Goal: Information Seeking & Learning: Find specific fact

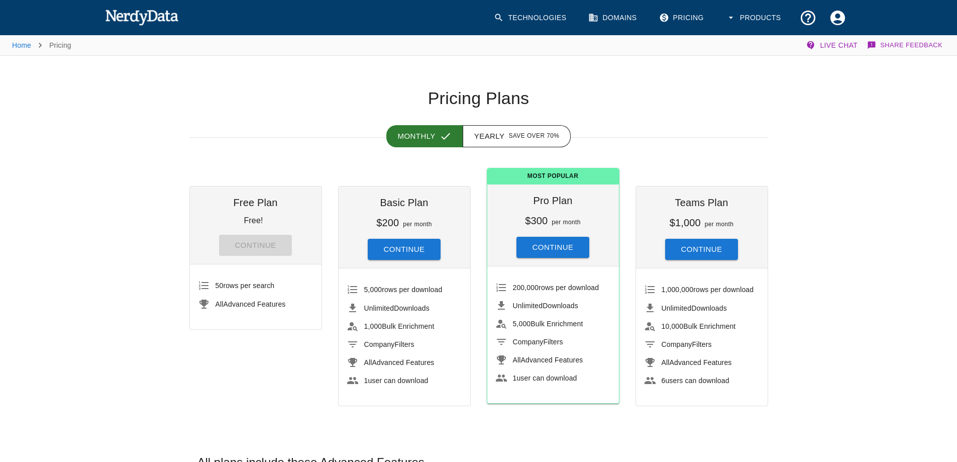
click at [553, 15] on link "Technologies" at bounding box center [531, 18] width 86 height 30
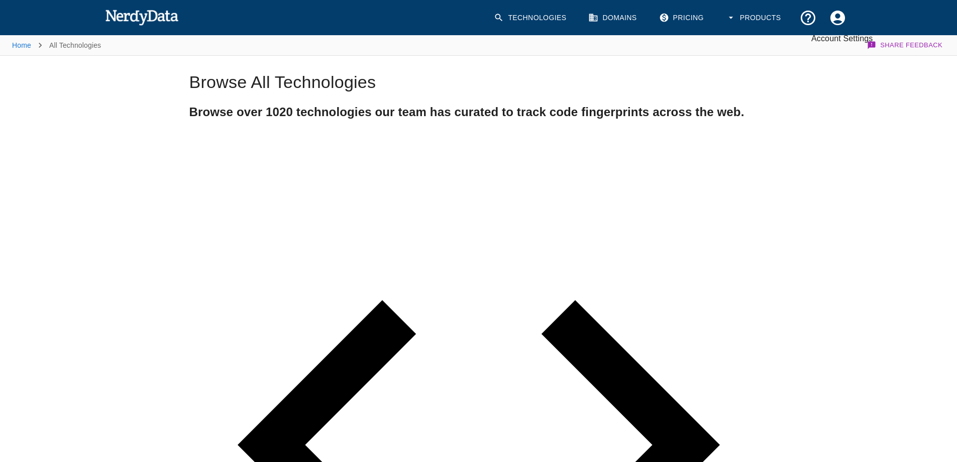
click at [841, 16] on icon "Account Settings" at bounding box center [837, 17] width 15 height 15
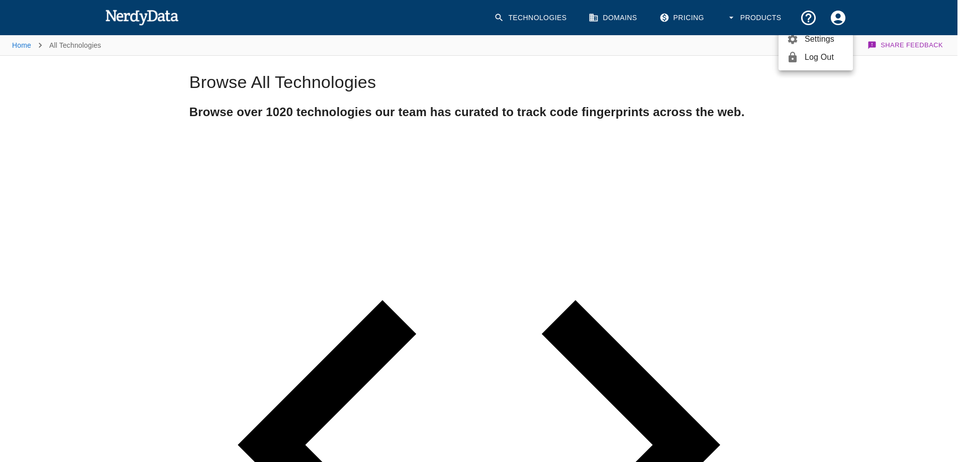
click at [337, 190] on div at bounding box center [482, 231] width 965 height 462
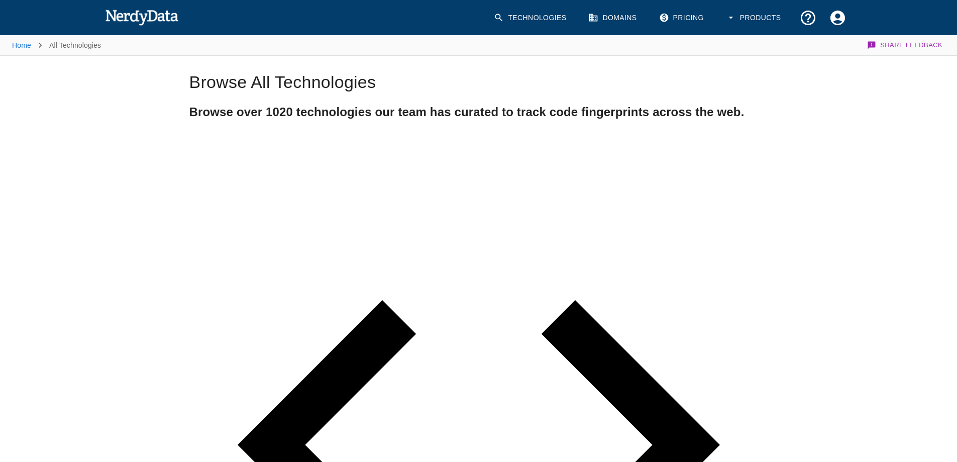
type input "[DOMAIN_NAME]"
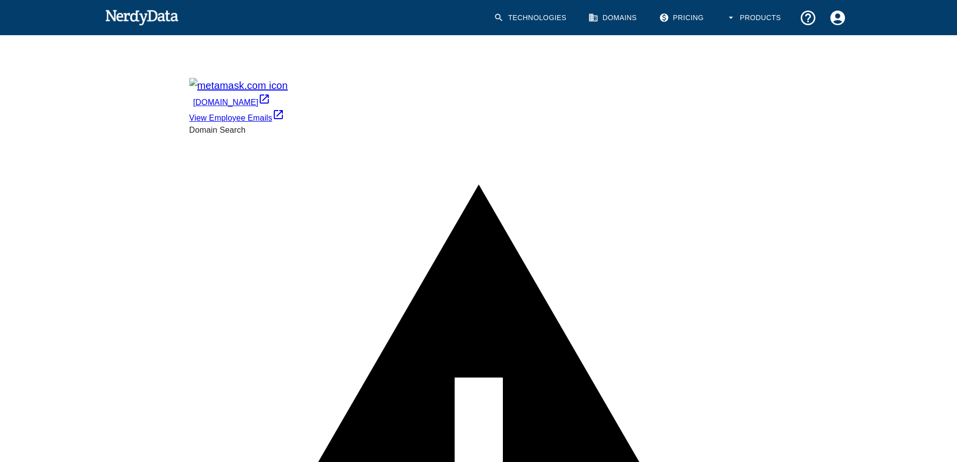
type input "[DOMAIN_NAME]"
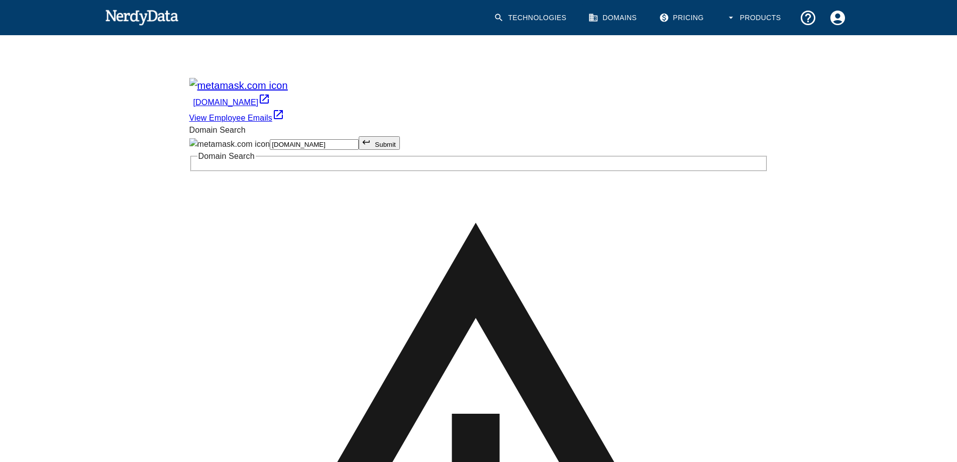
click at [359, 136] on button "Submit" at bounding box center [379, 143] width 41 height 14
click at [284, 114] on link "View Employee Emails" at bounding box center [236, 118] width 95 height 9
click at [530, 25] on link "Technologies" at bounding box center [531, 18] width 86 height 30
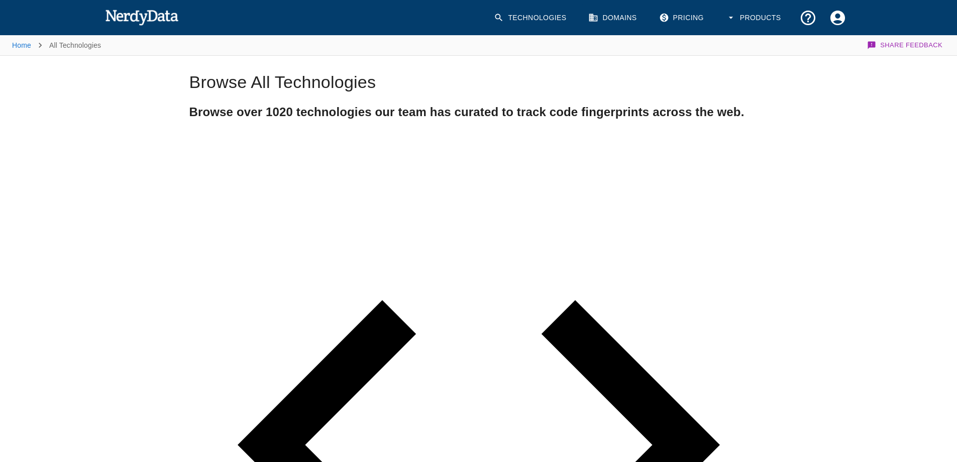
type input "gh_token:"
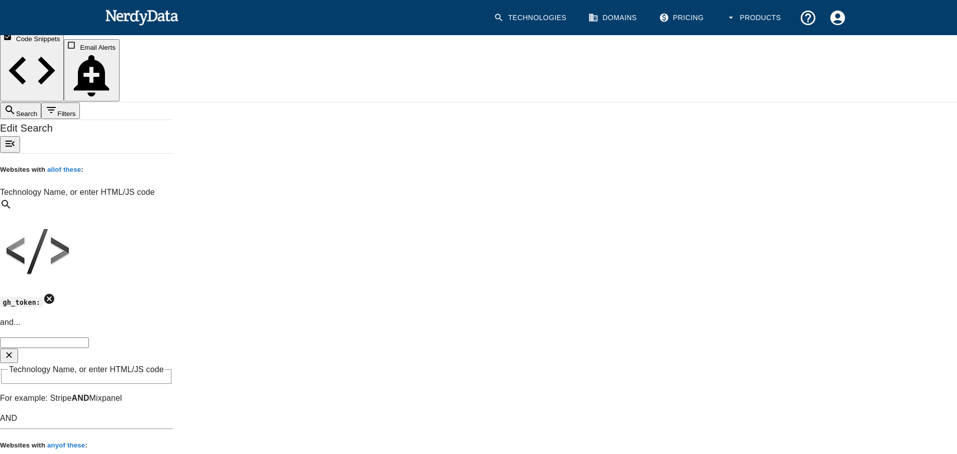
scroll to position [151, 0]
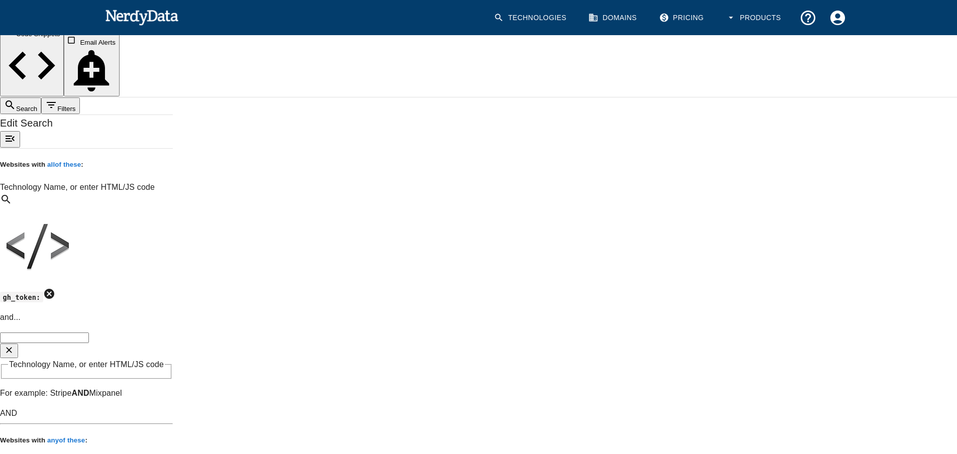
drag, startPoint x: 704, startPoint y: 239, endPoint x: 862, endPoint y: 237, distance: 157.8
copy pre "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"
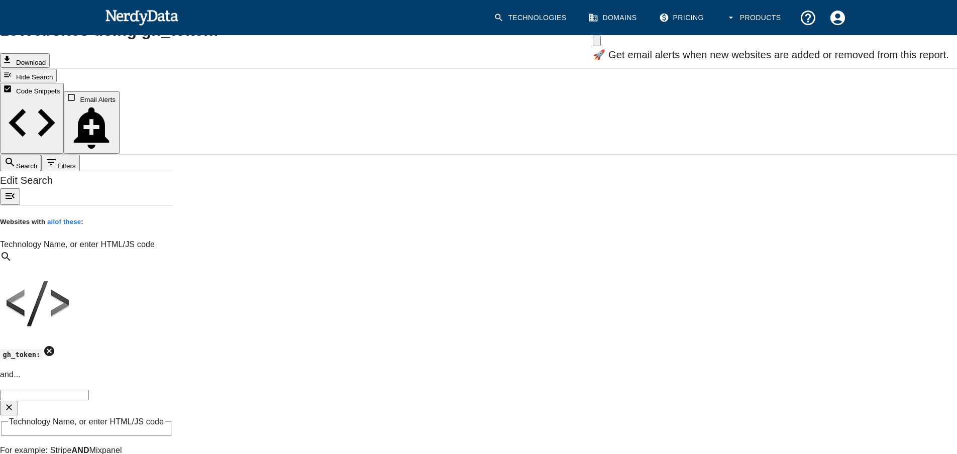
scroll to position [67, 0]
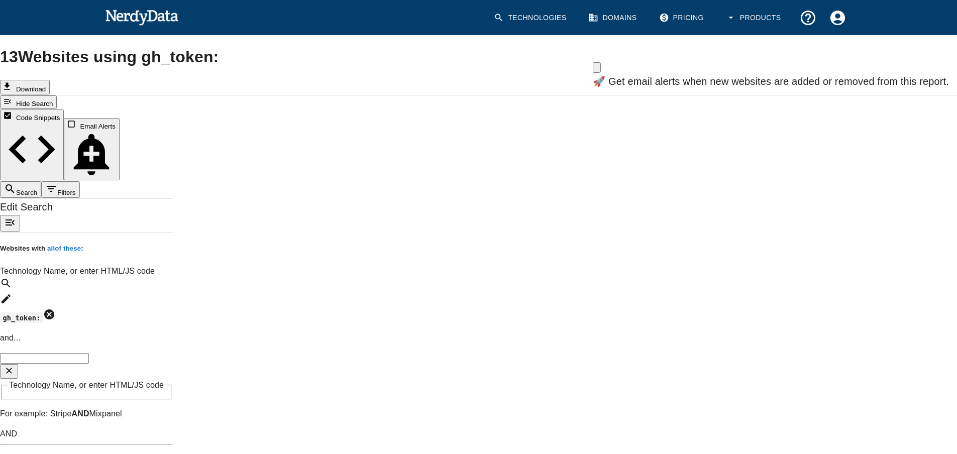
click at [54, 310] on icon at bounding box center [49, 315] width 10 height 10
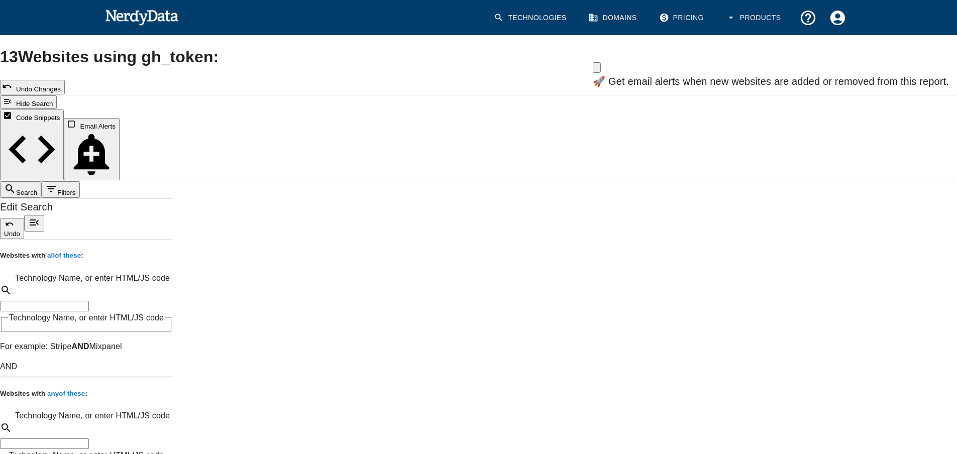
click at [86, 301] on input "Technology Name, or enter HTML/JS code" at bounding box center [44, 306] width 89 height 11
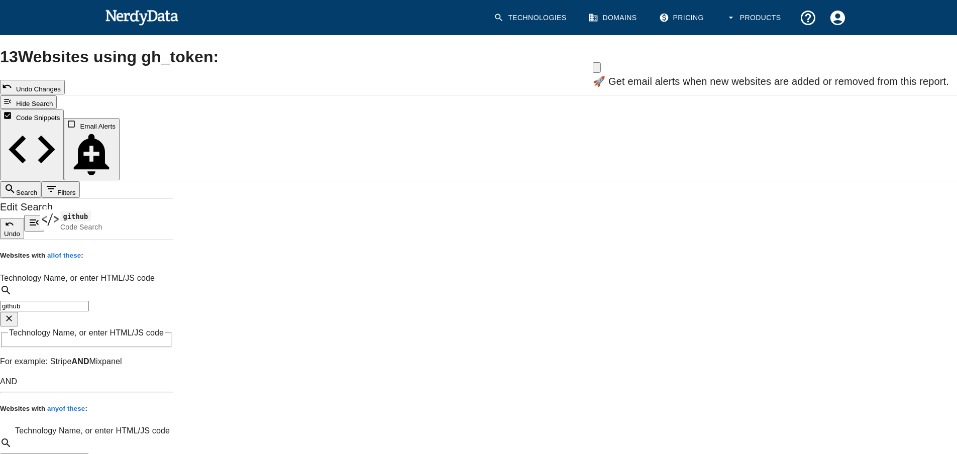
type input "github"
click at [89, 454] on input "Technology Name, or enter HTML/JS code" at bounding box center [44, 459] width 89 height 11
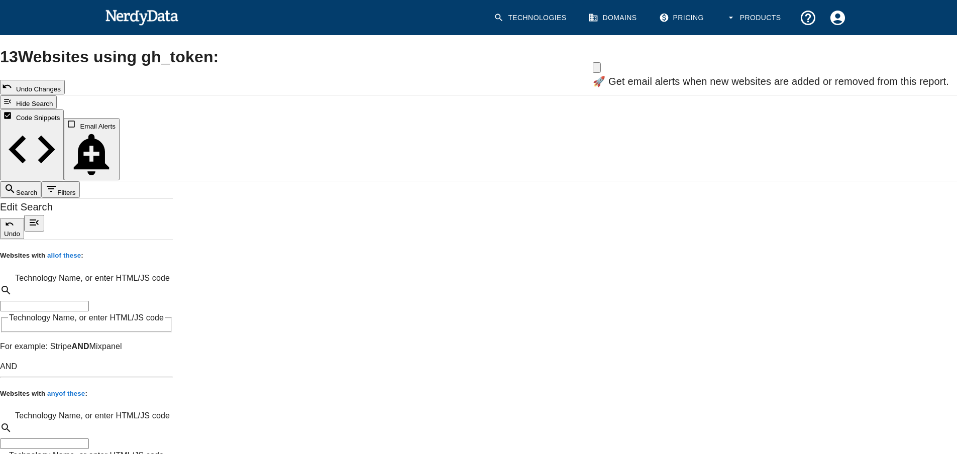
click at [79, 301] on input "Technology Name, or enter HTML/JS code" at bounding box center [44, 306] width 89 height 11
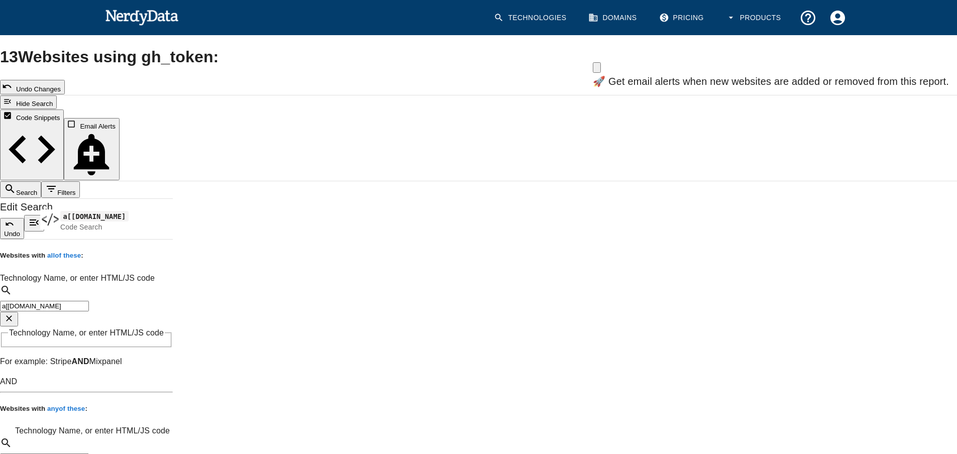
click at [41, 301] on input "a[[DOMAIN_NAME]" at bounding box center [44, 306] width 89 height 11
click at [136, 210] on span "[DOMAIN_NAME]" at bounding box center [179, 216] width 239 height 12
type input "[DOMAIN_NAME]"
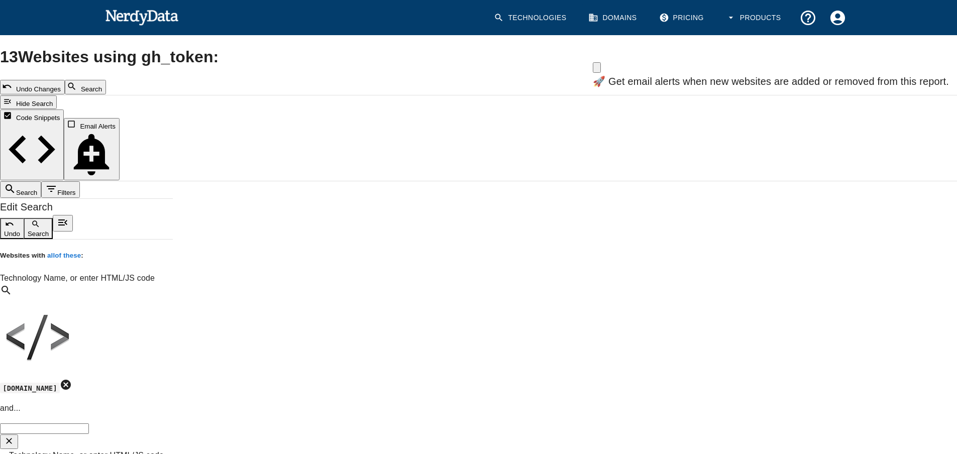
type input "Bearer"
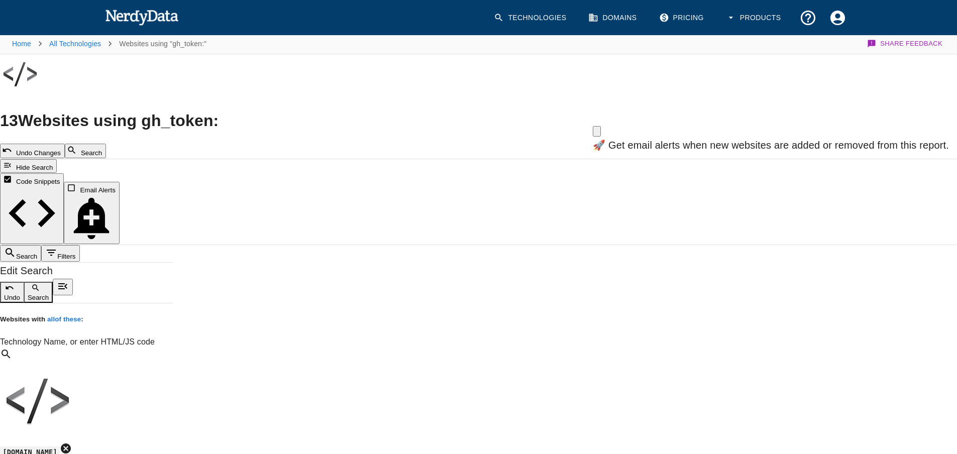
scroll to position [0, 0]
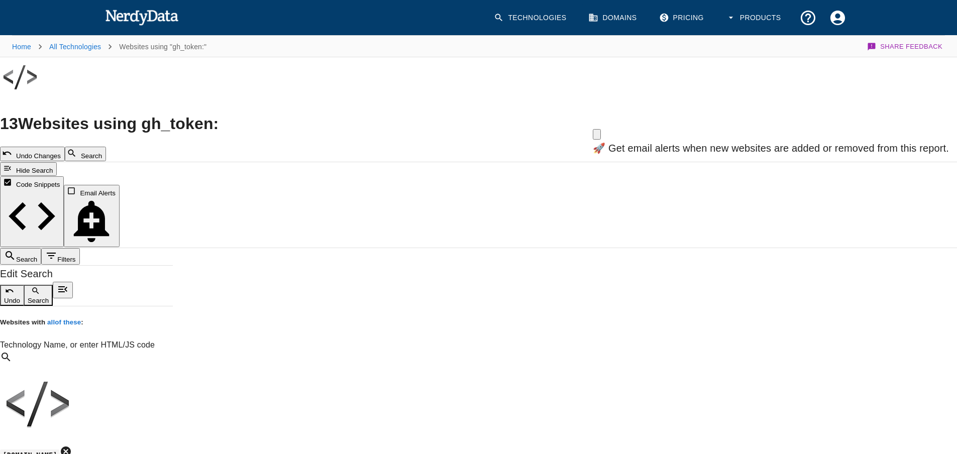
click at [173, 318] on h5 "Websites with all of these :" at bounding box center [86, 323] width 173 height 10
click at [75, 149] on icon "button" at bounding box center [72, 153] width 8 height 8
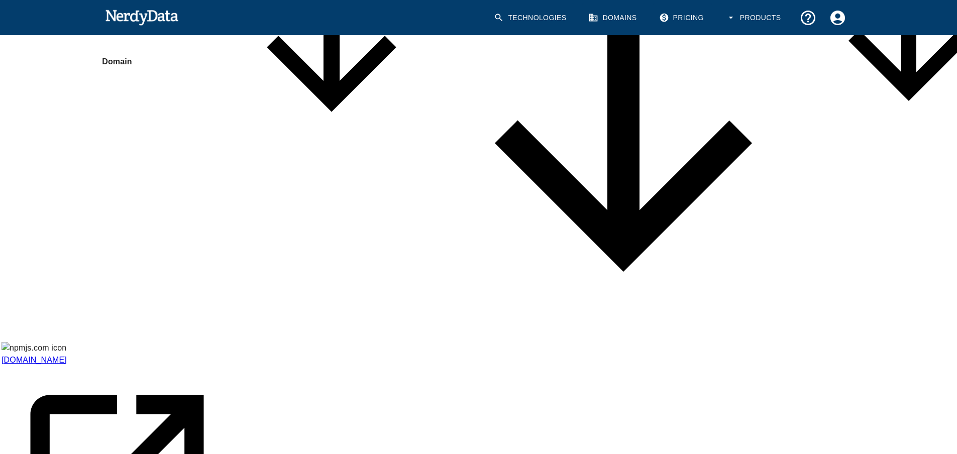
scroll to position [1443, 0]
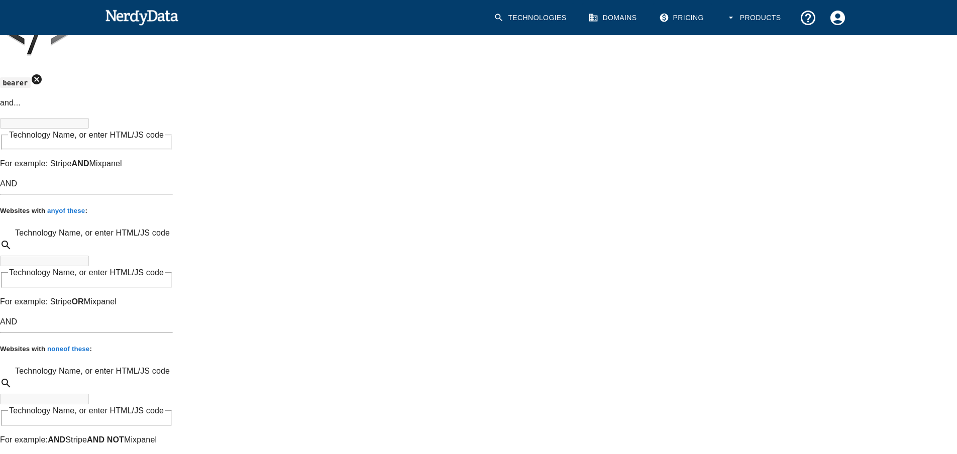
scroll to position [0, 0]
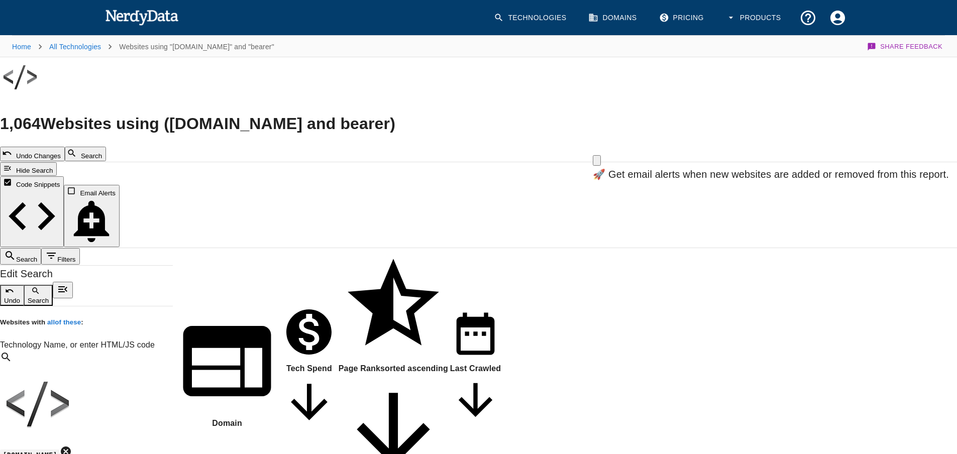
type input "token"
click at [77, 148] on icon "button" at bounding box center [72, 153] width 10 height 10
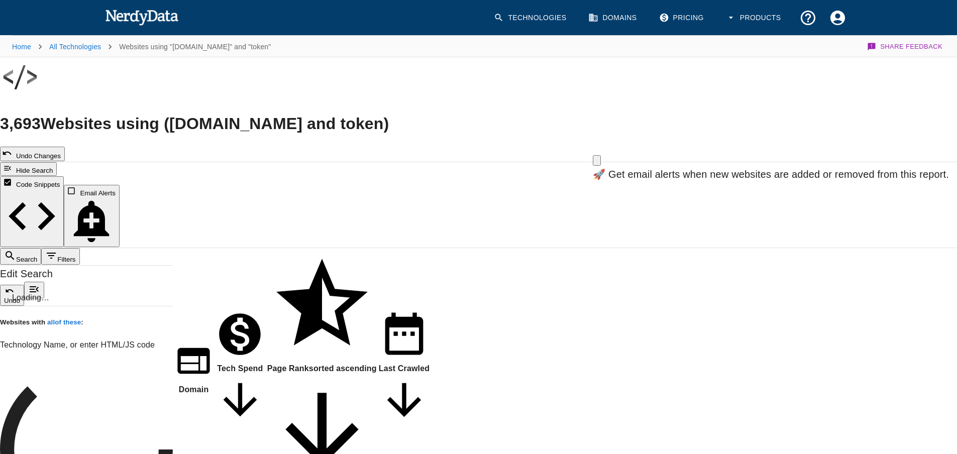
type input "npm_"
click at [106, 147] on button "Search" at bounding box center [85, 154] width 41 height 15
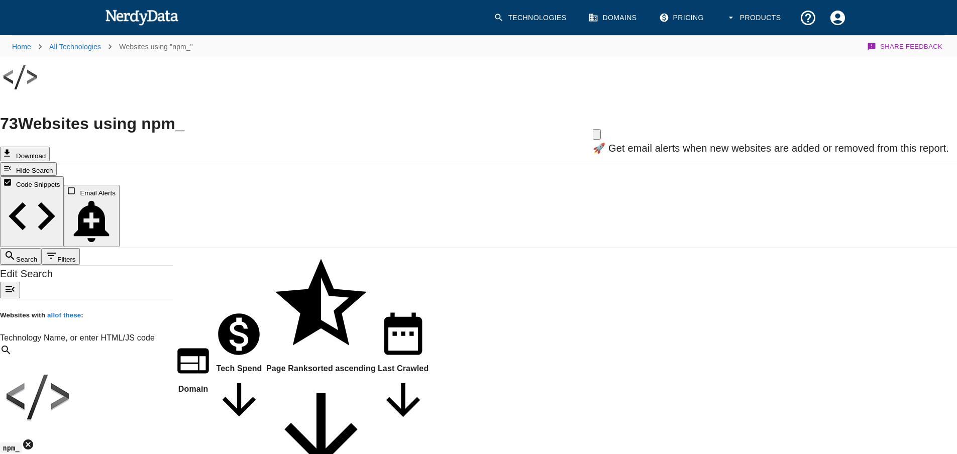
click at [79, 248] on button "Filters" at bounding box center [60, 256] width 38 height 17
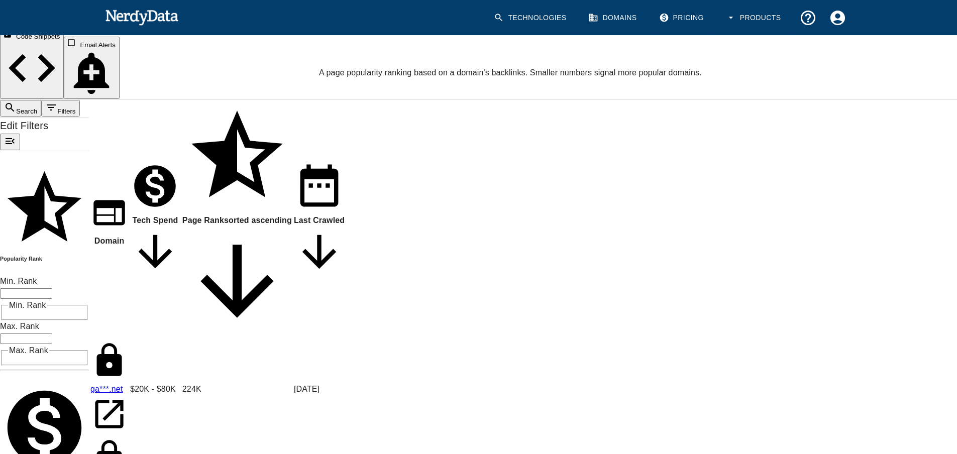
scroll to position [151, 0]
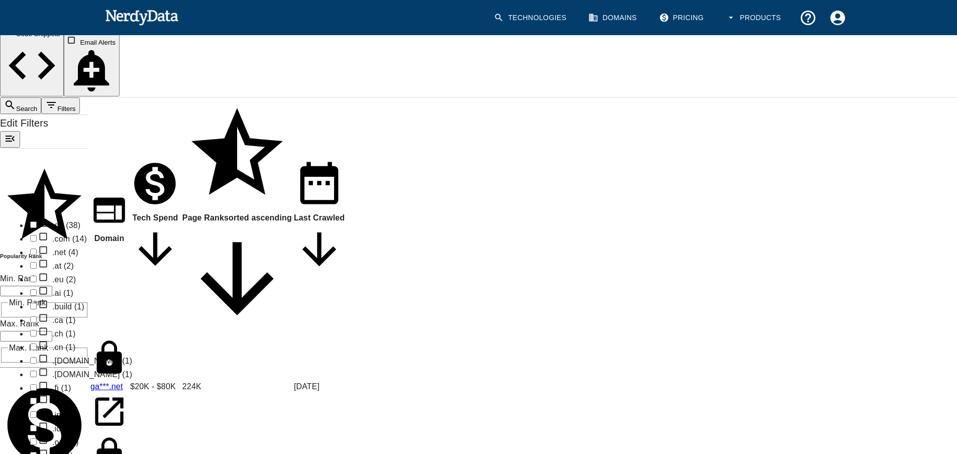
click at [96, 245] on li ".com (14)" at bounding box center [169, 239] width 283 height 14
checkbox input "true"
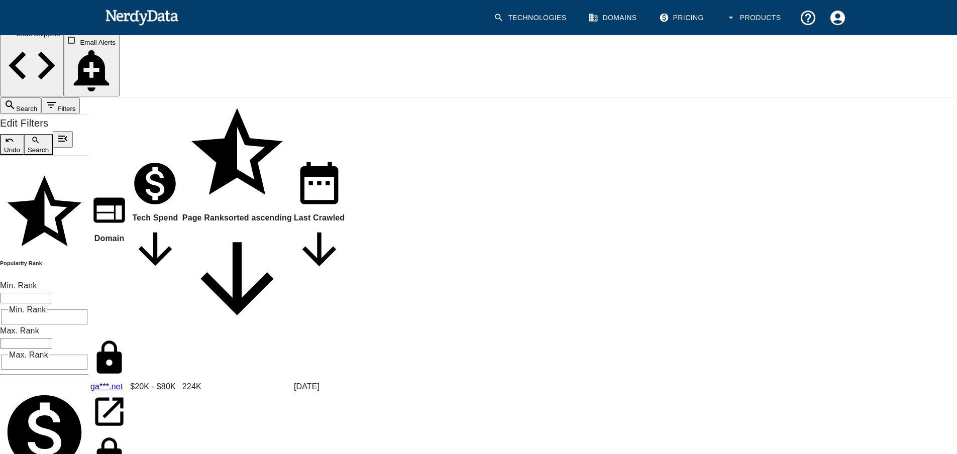
click at [121, 396] on li "Other (73)" at bounding box center [169, 389] width 283 height 14
checkbox input "true"
click at [53, 134] on button "Search" at bounding box center [38, 144] width 29 height 21
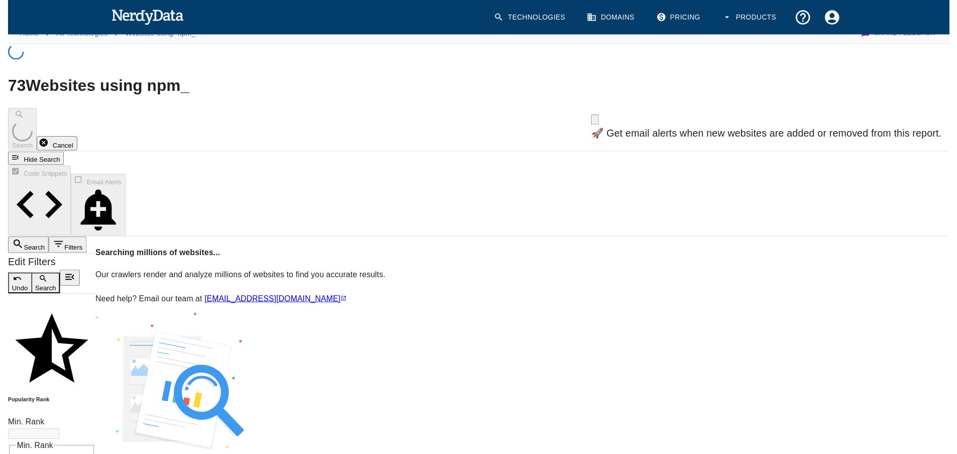
scroll to position [0, 0]
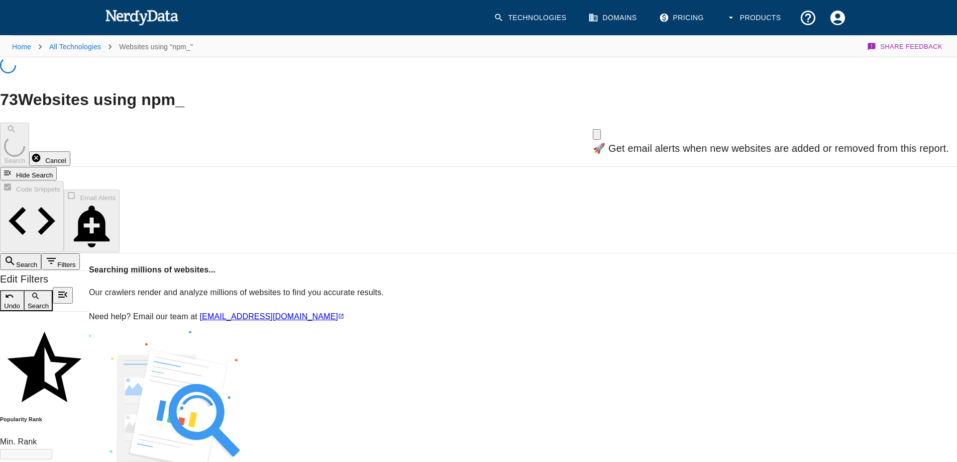
click at [41, 253] on button "Search" at bounding box center [20, 261] width 41 height 17
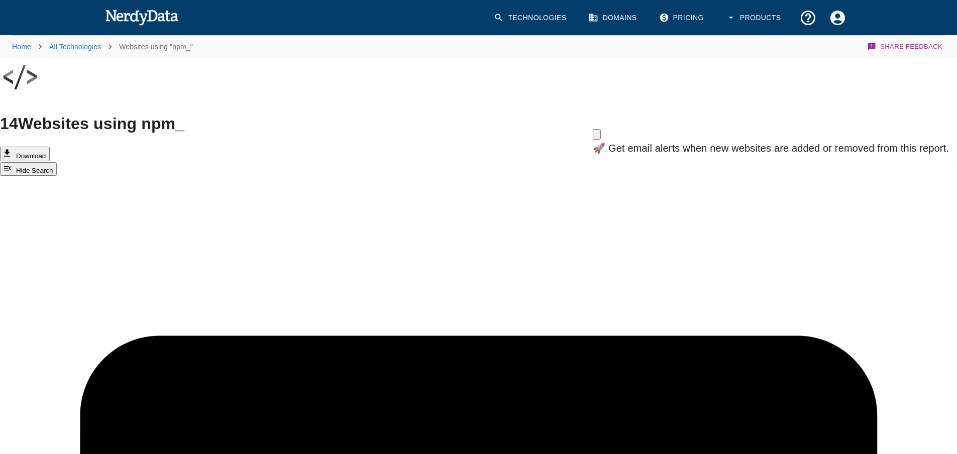
type input "npm_token:"
click at [77, 148] on icon "button" at bounding box center [72, 153] width 10 height 10
click at [606, 146] on icon "Close" at bounding box center [602, 142] width 7 height 7
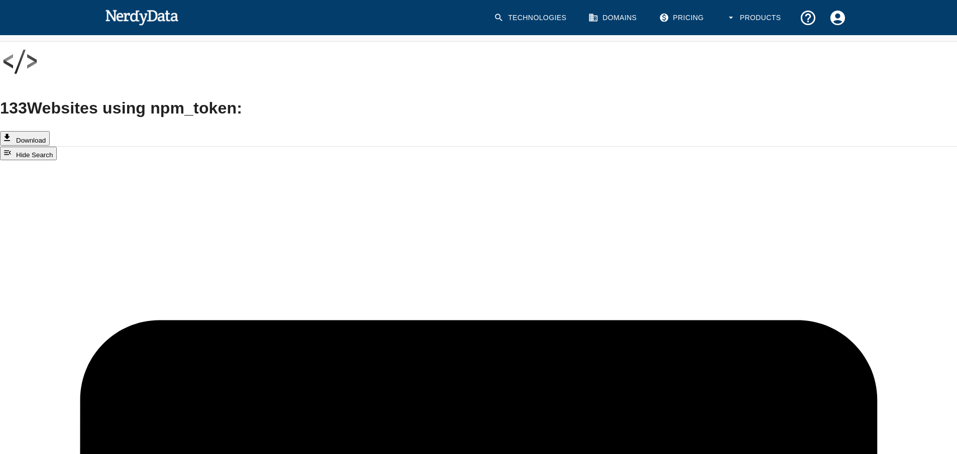
scroll to position [285, 0]
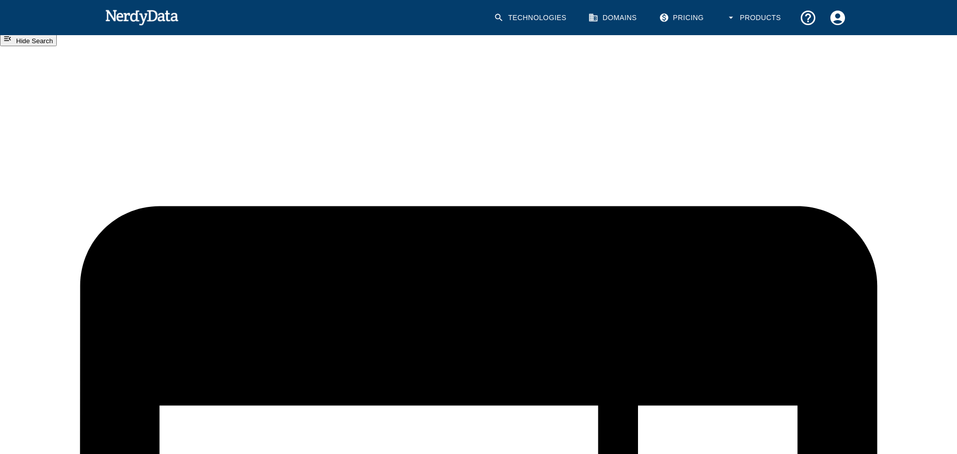
scroll to position [0, 0]
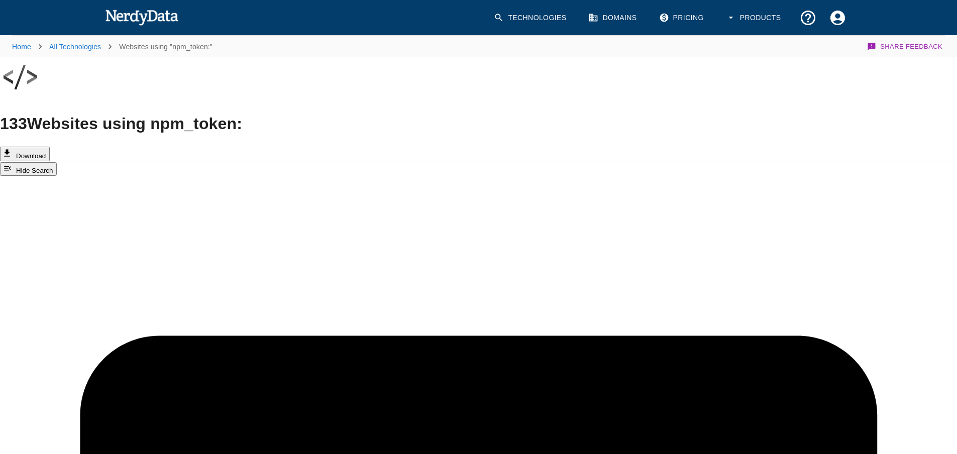
click at [552, 14] on link "Technologies" at bounding box center [531, 18] width 86 height 30
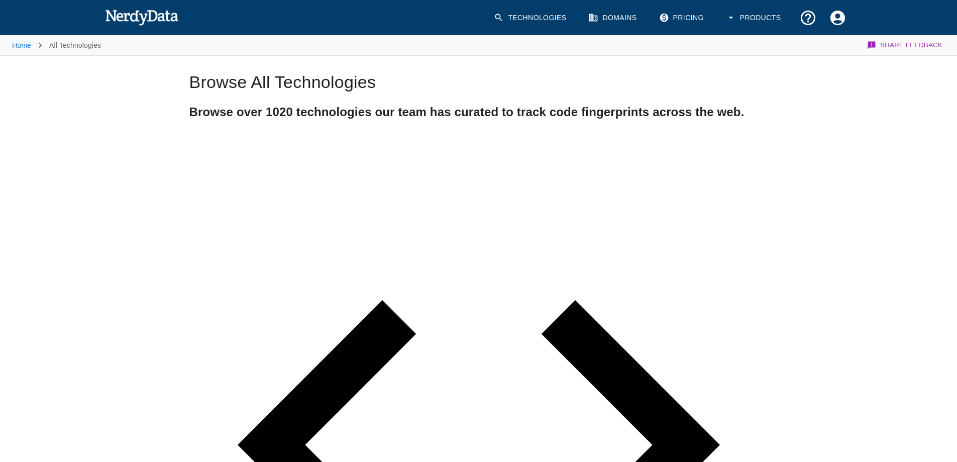
type input "npm_"
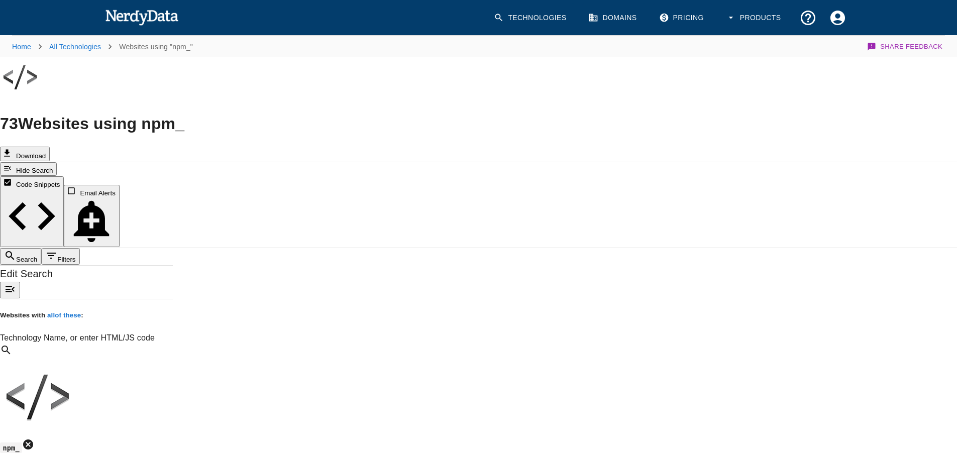
click at [97, 344] on div "​ npm_ and ... Technology Name, or enter HTML/JS code" at bounding box center [86, 437] width 173 height 186
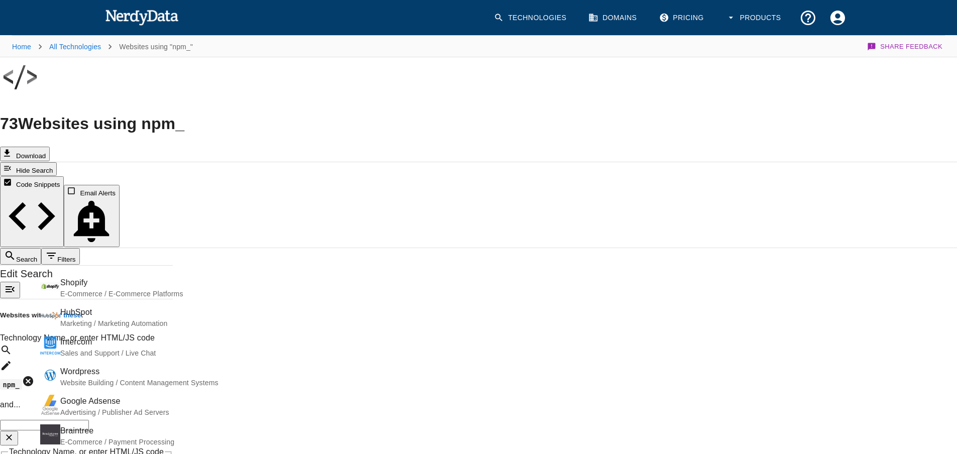
click at [34, 375] on icon at bounding box center [28, 381] width 12 height 12
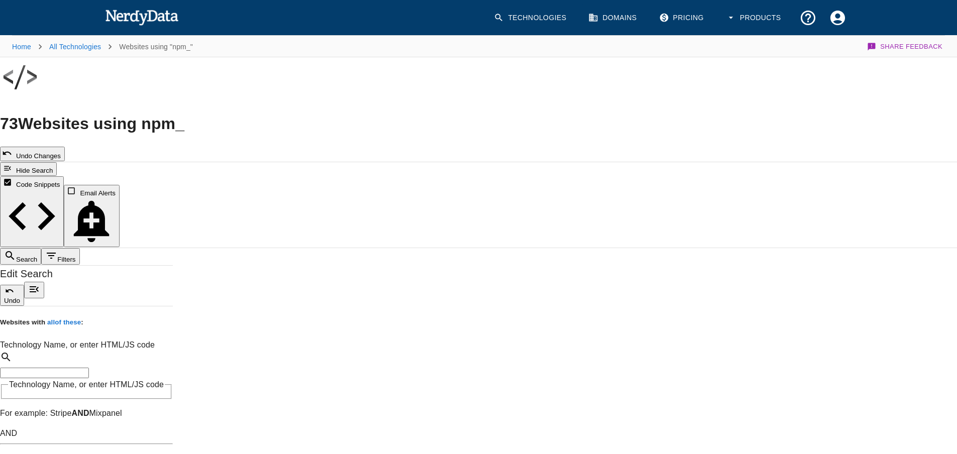
click at [75, 368] on input "Technology Name, or enter HTML/JS code" at bounding box center [44, 373] width 89 height 11
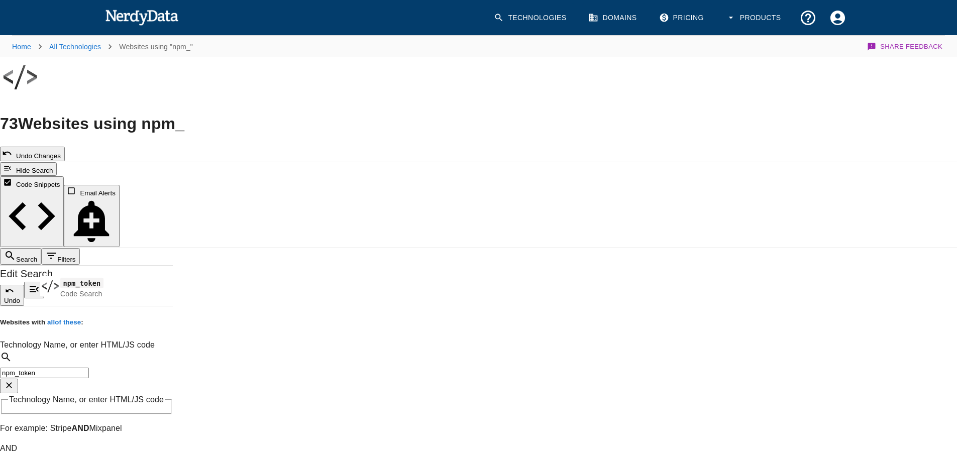
click at [206, 296] on span "Code Search" at bounding box center [179, 294] width 239 height 10
type input "npm_token"
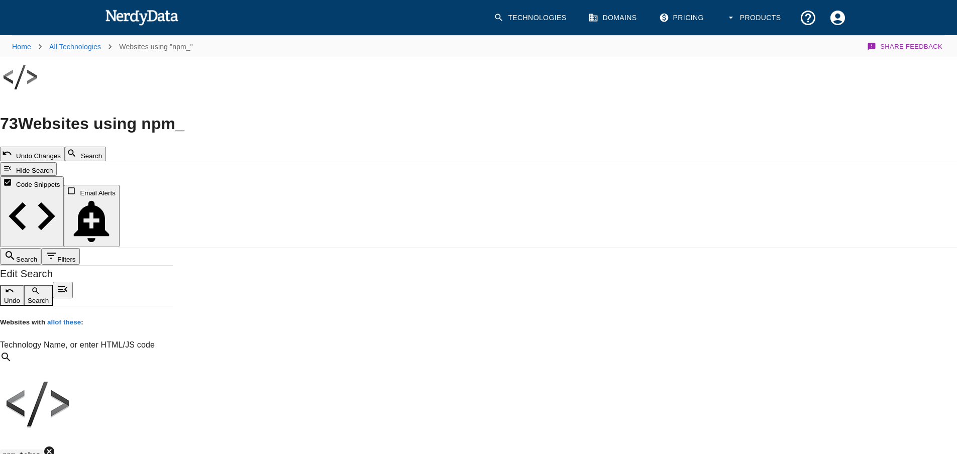
type input "npm_"
click at [106, 147] on button "Search" at bounding box center [85, 154] width 41 height 15
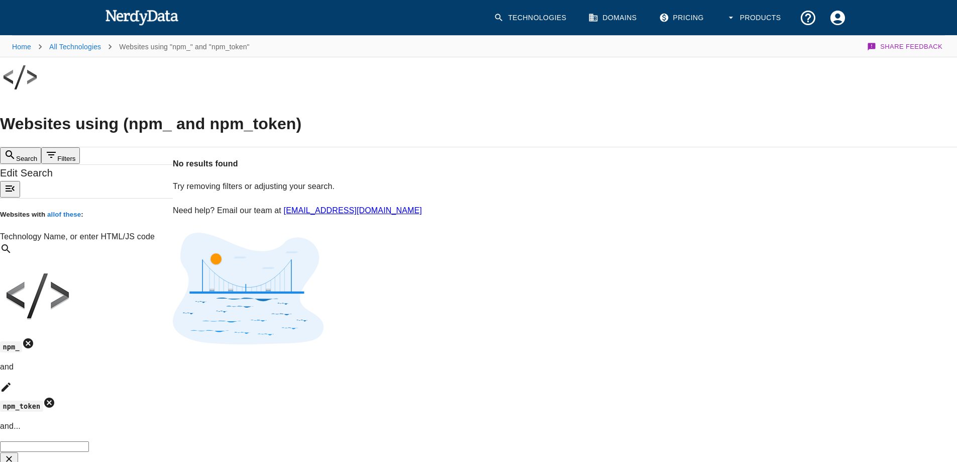
click at [12, 381] on icon at bounding box center [6, 387] width 12 height 12
type input "npm_token"
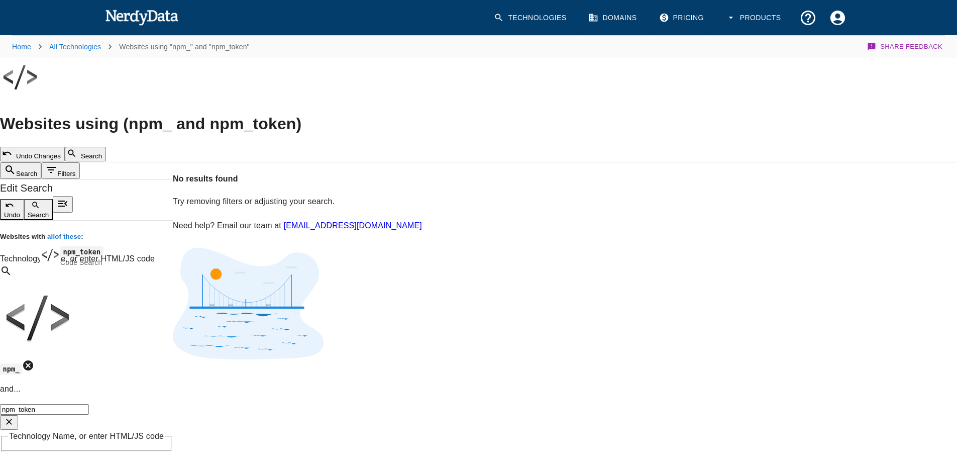
click at [90, 257] on div "Code Search" at bounding box center [179, 262] width 239 height 10
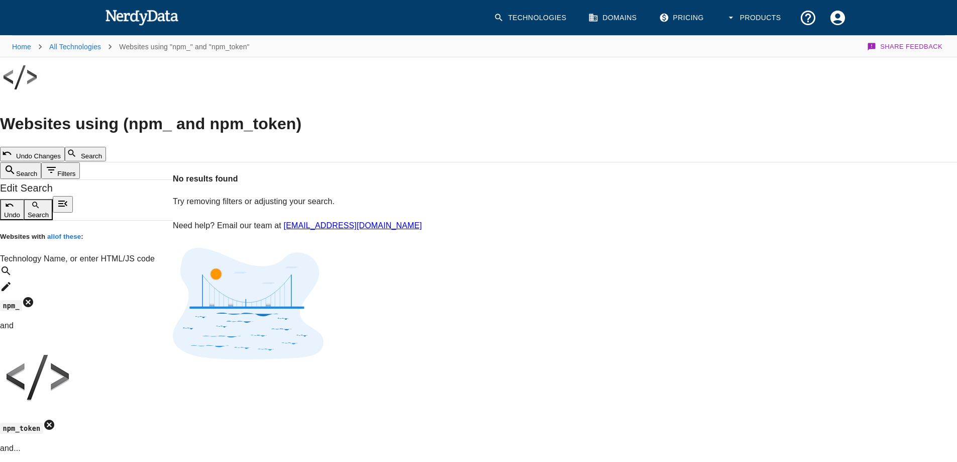
click at [34, 296] on icon at bounding box center [28, 302] width 12 height 12
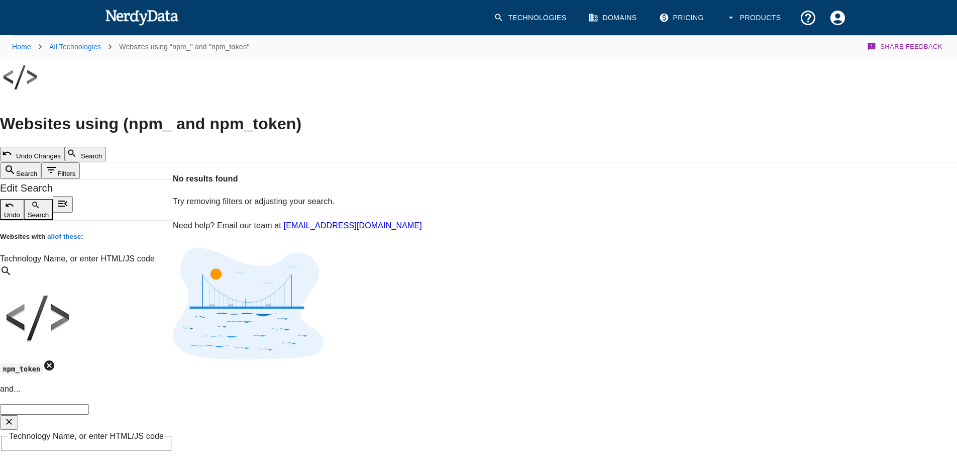
click at [124, 383] on p "and ..." at bounding box center [86, 389] width 173 height 12
type input "npm_"
click at [106, 147] on button "Search" at bounding box center [85, 154] width 41 height 15
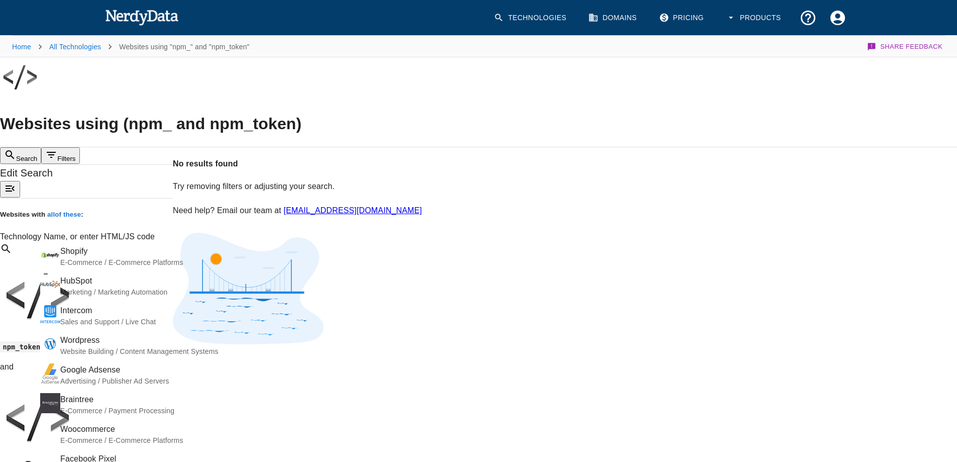
click at [173, 243] on div "​ npm_token and npm_ and ... Technology Name, or enter HTML/JS code" at bounding box center [86, 397] width 173 height 309
click at [12, 381] on icon at bounding box center [6, 387] width 12 height 12
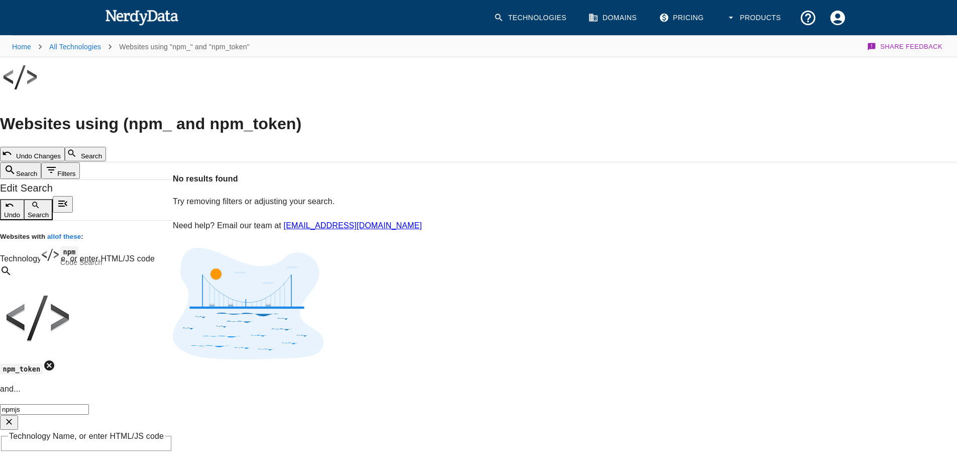
type input "npmjs"
click at [106, 147] on button "Search" at bounding box center [85, 154] width 41 height 15
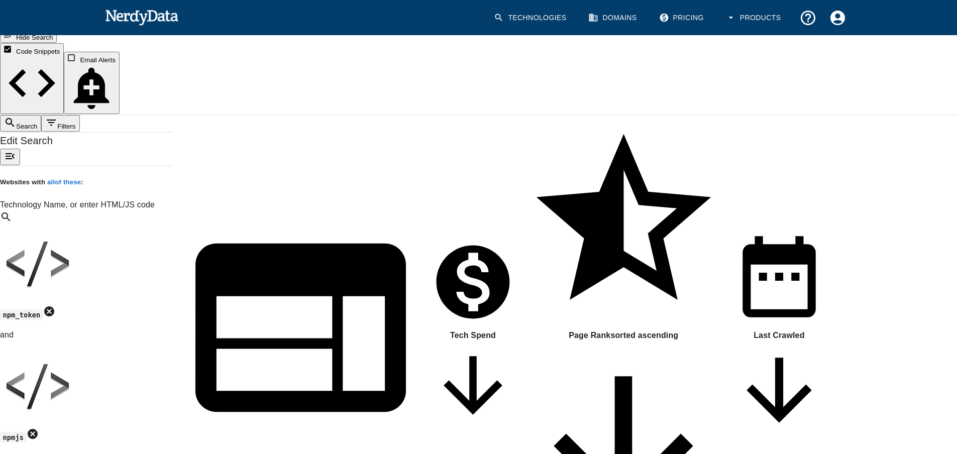
scroll to position [151, 0]
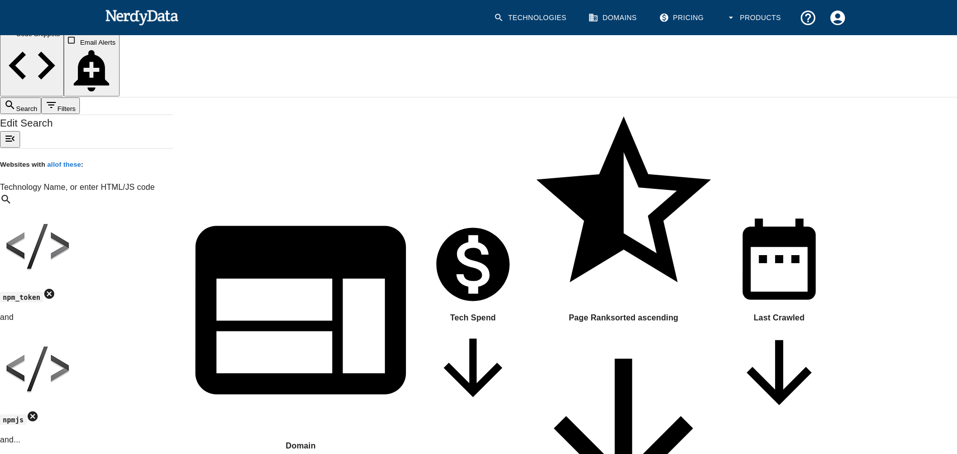
drag, startPoint x: 373, startPoint y: 293, endPoint x: 409, endPoint y: 293, distance: 36.2
drag, startPoint x: 411, startPoint y: 293, endPoint x: 372, endPoint y: 294, distance: 38.7
copy pre "[DOMAIN_NAME]"
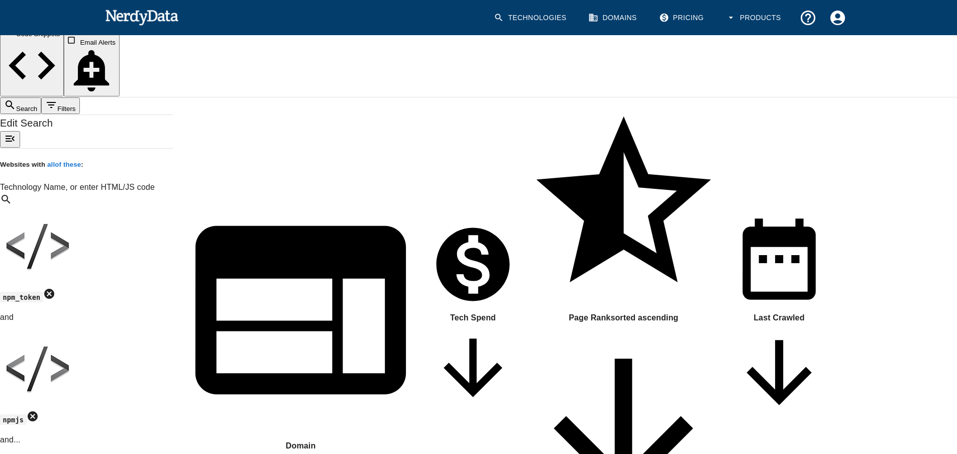
drag, startPoint x: 348, startPoint y: 331, endPoint x: 391, endPoint y: 332, distance: 42.7
copy pre "`NPM_TOKEN`"
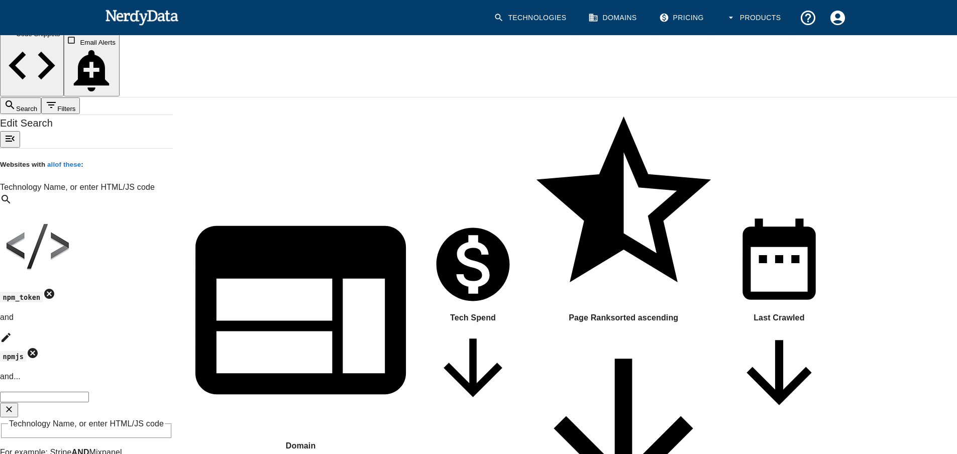
click at [38, 348] on icon at bounding box center [33, 353] width 10 height 10
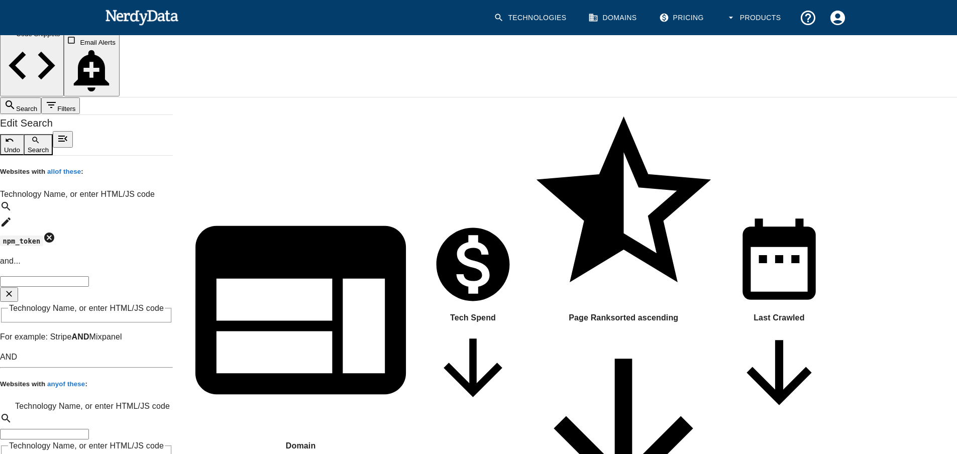
click at [54, 233] on icon at bounding box center [49, 238] width 10 height 10
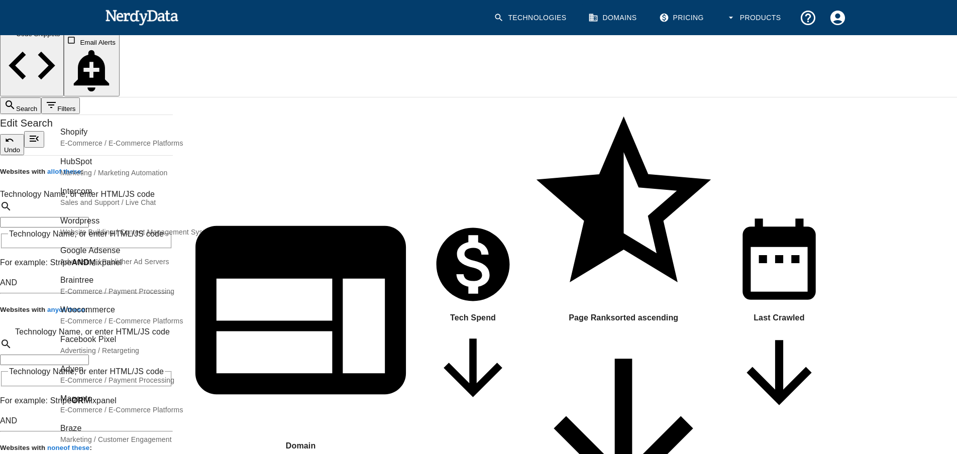
click at [89, 217] on input "Technology Name, or enter HTML/JS code" at bounding box center [44, 222] width 89 height 11
paste input "`NPM_TOKEN`"
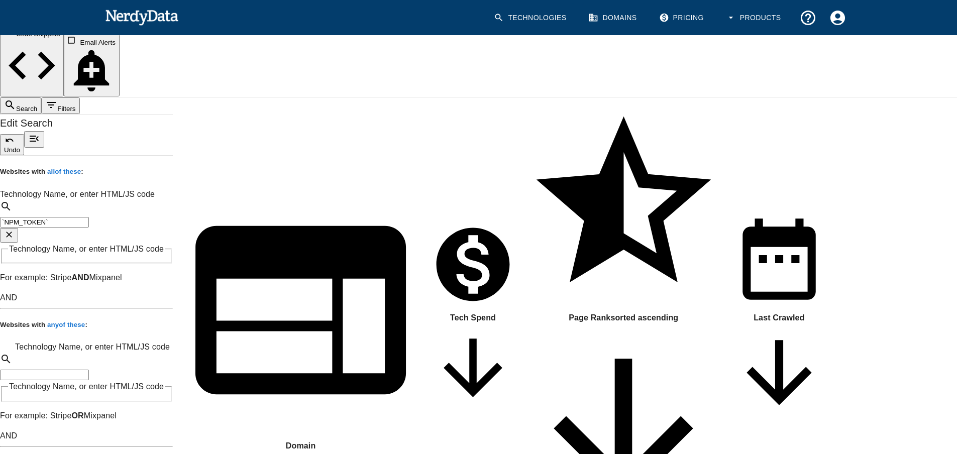
type input "`NPM_TOKEN`"
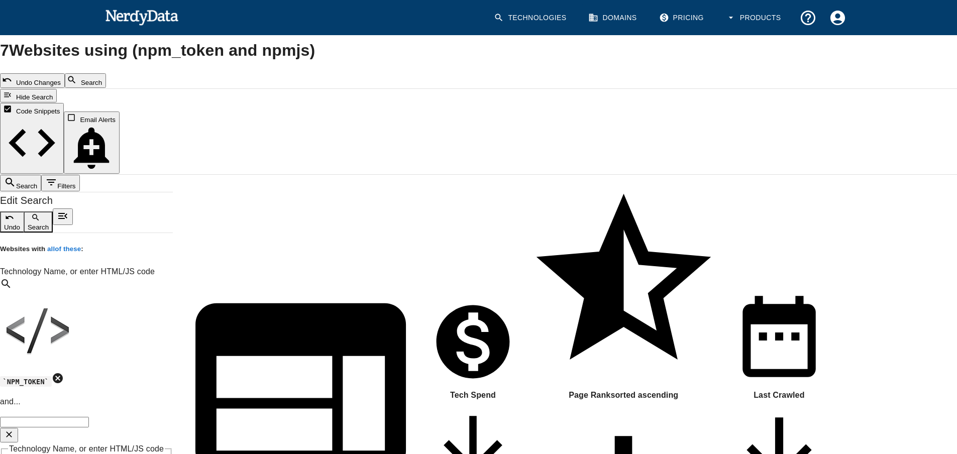
scroll to position [0, 0]
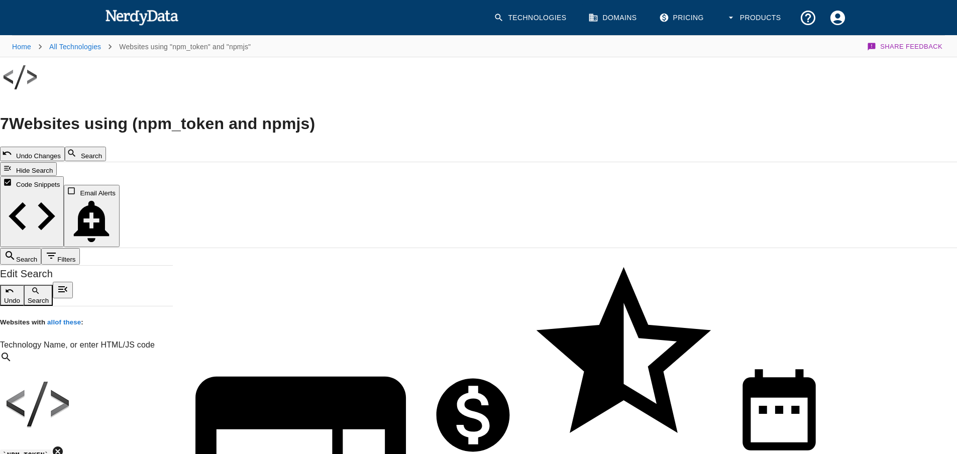
click at [106, 147] on button "Search" at bounding box center [85, 154] width 41 height 15
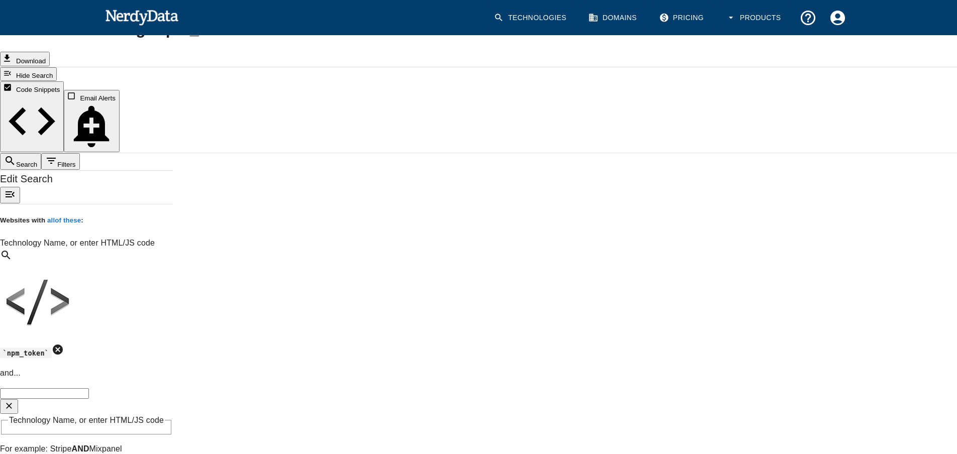
scroll to position [100, 0]
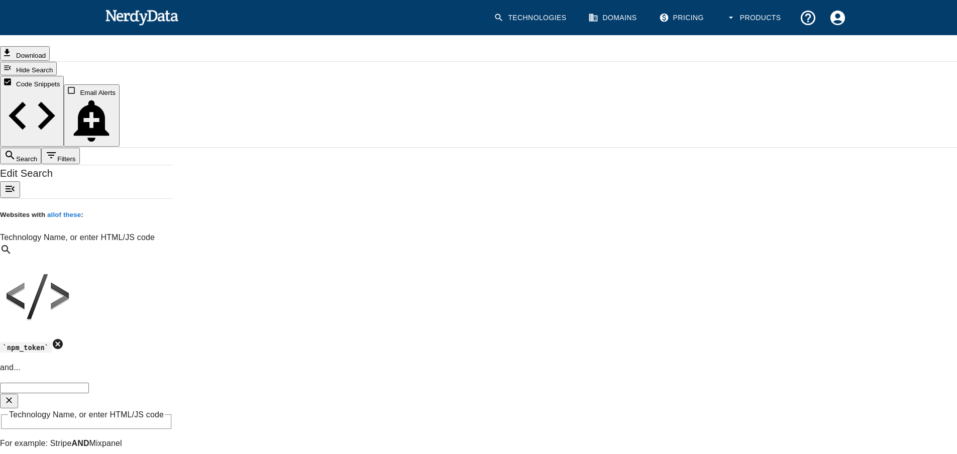
drag, startPoint x: 546, startPoint y: 282, endPoint x: 687, endPoint y: 282, distance: 141.7
copy pre "56302212-6fda-454e-ab85-fbc8ca6808f7"
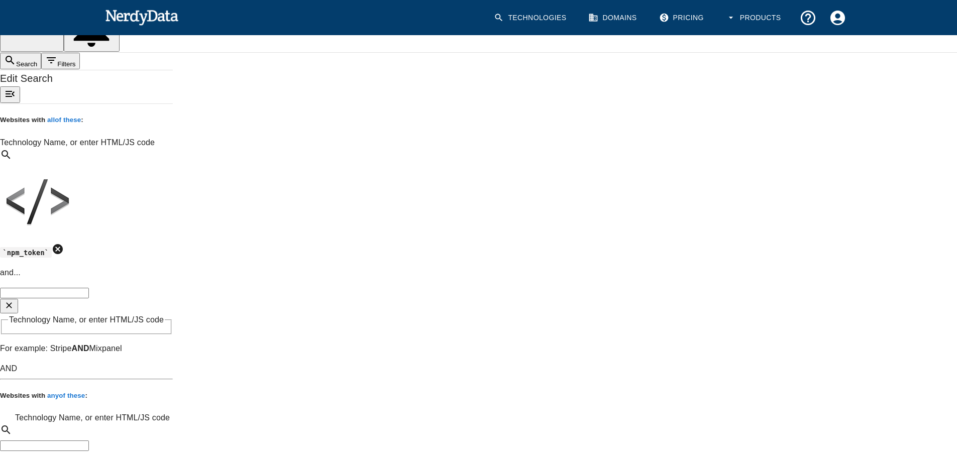
scroll to position [201, 0]
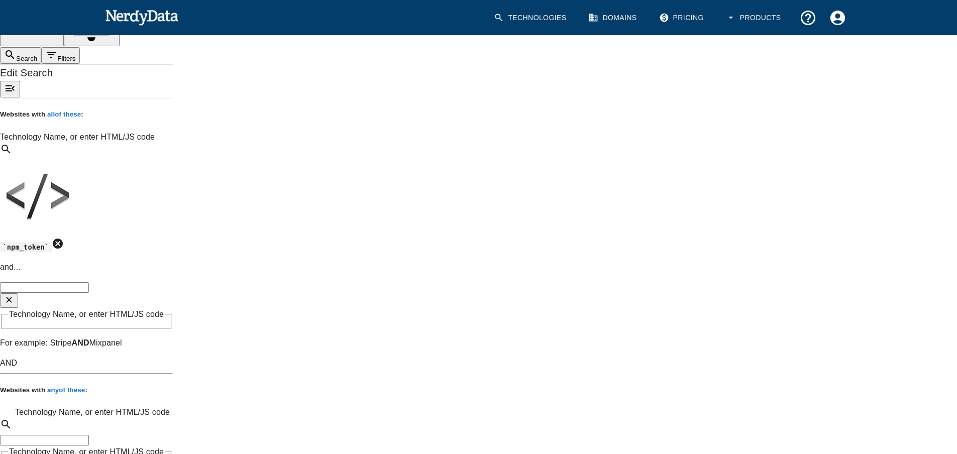
drag, startPoint x: 712, startPoint y: 259, endPoint x: 870, endPoint y: 255, distance: 157.8
copy pre "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"
click at [173, 334] on div "Search Filters Edit Search Websites with all of these : Technology Name, or ent…" at bounding box center [86, 340] width 173 height 586
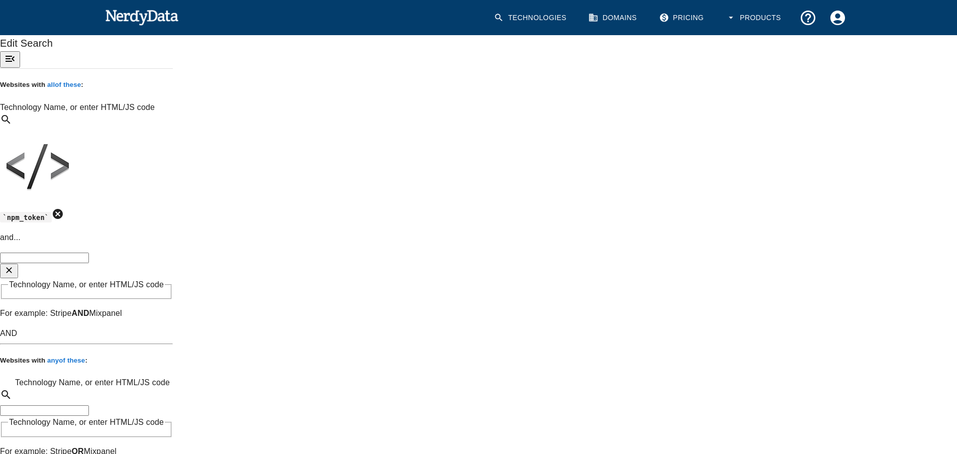
scroll to position [251, 0]
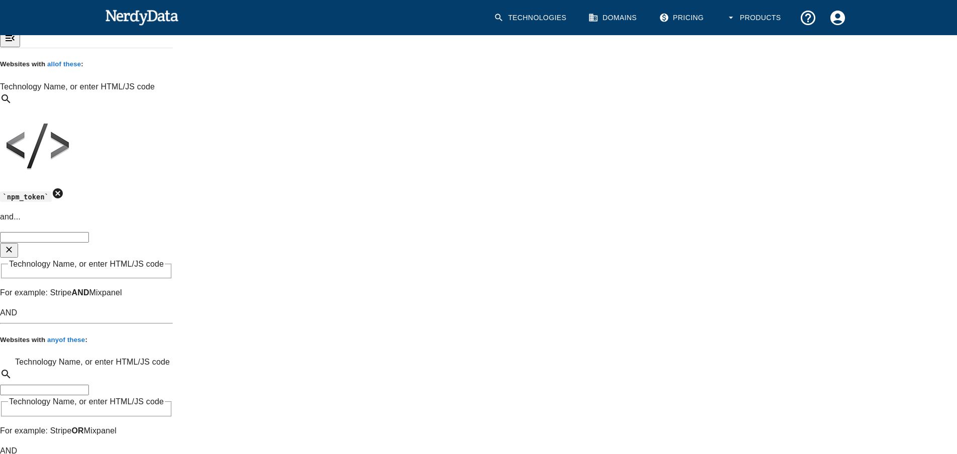
drag, startPoint x: 735, startPoint y: 284, endPoint x: 911, endPoint y: 286, distance: 176.4
copy pre "NpmToken.45c123ae-474e-3874-8a0e-116f78a42105"
click at [173, 341] on div "Search Filters Edit Search Websites with all of these : Technology Name, or ent…" at bounding box center [86, 290] width 173 height 586
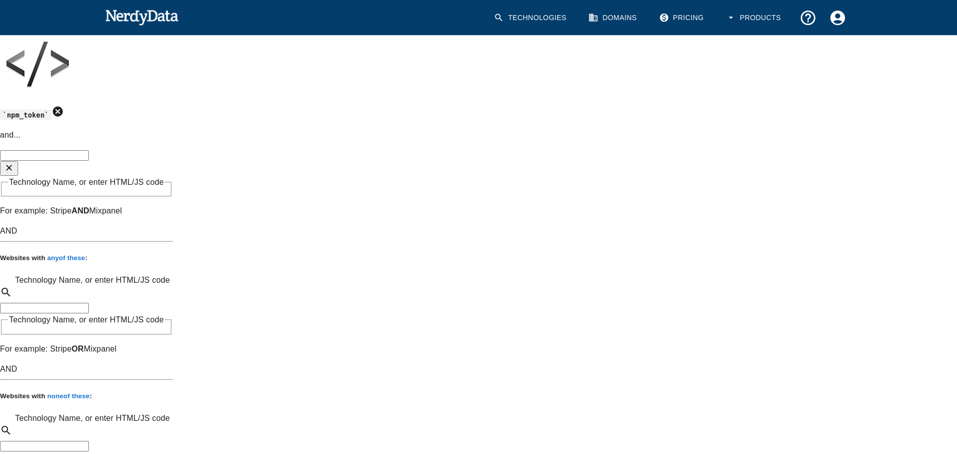
scroll to position [402, 0]
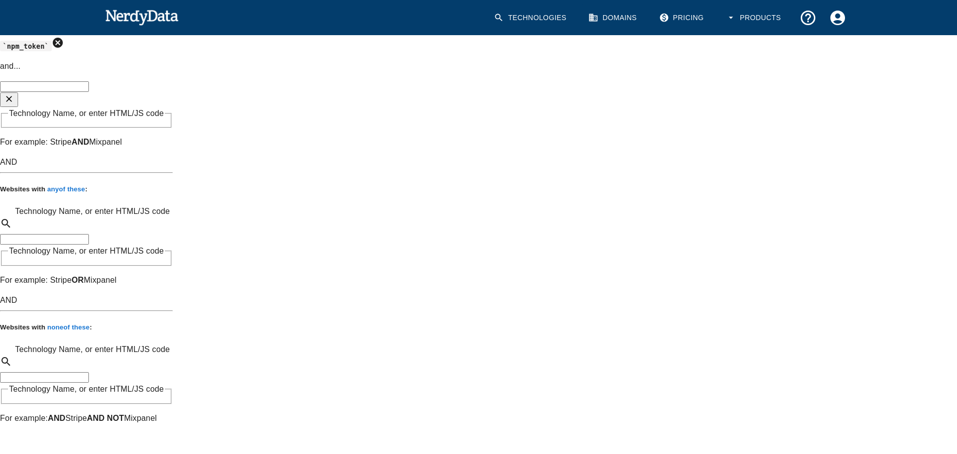
drag, startPoint x: 703, startPoint y: 286, endPoint x: 847, endPoint y: 282, distance: 144.3
copy pre "277e52fd-9315-492f-8b2a-3c9cf4d6b9ac"
click at [169, 258] on div "Search Filters Edit Search Websites with all of these : Technology Name, or ent…" at bounding box center [86, 139] width 173 height 586
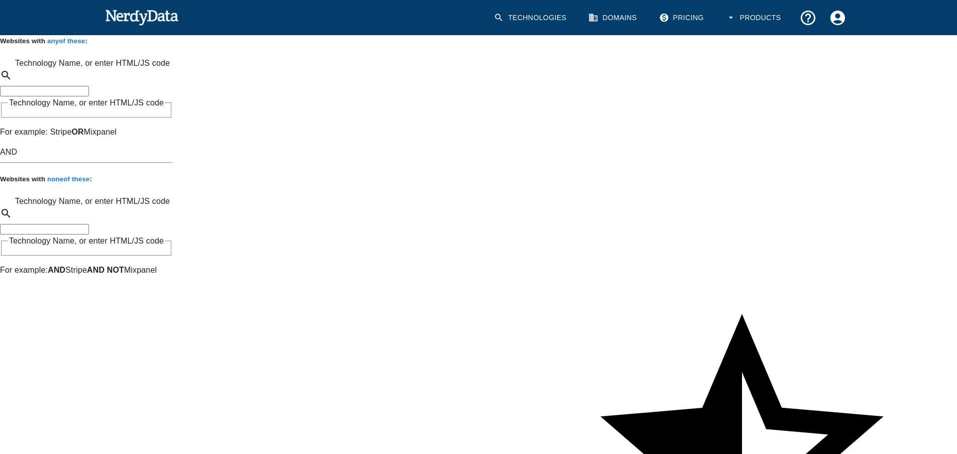
scroll to position [553, 0]
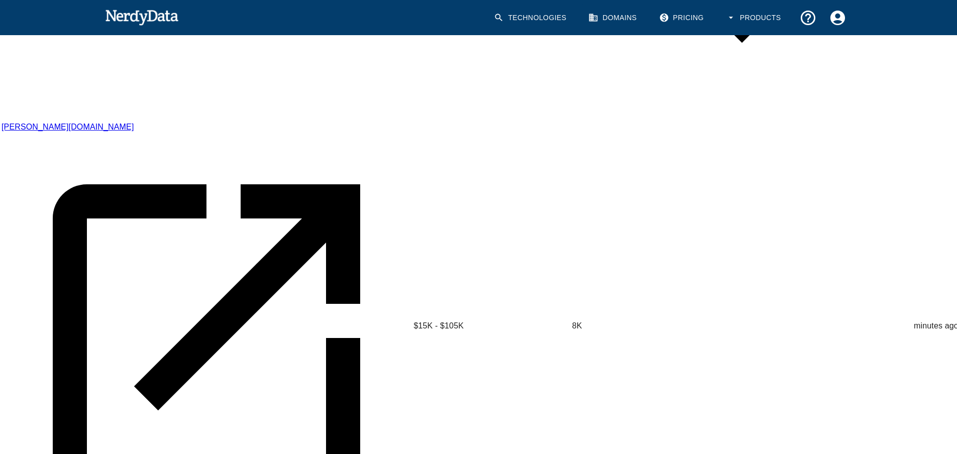
scroll to position [1437, 0]
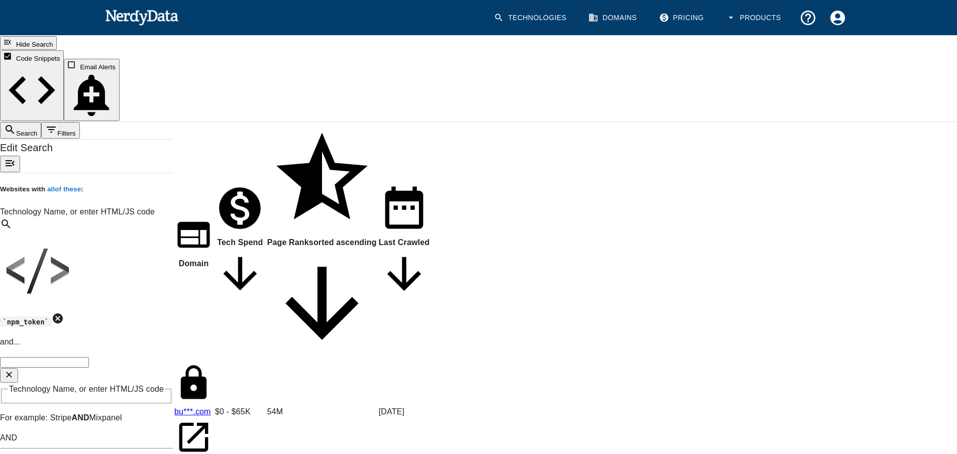
scroll to position [285, 0]
